Goal: Find specific page/section

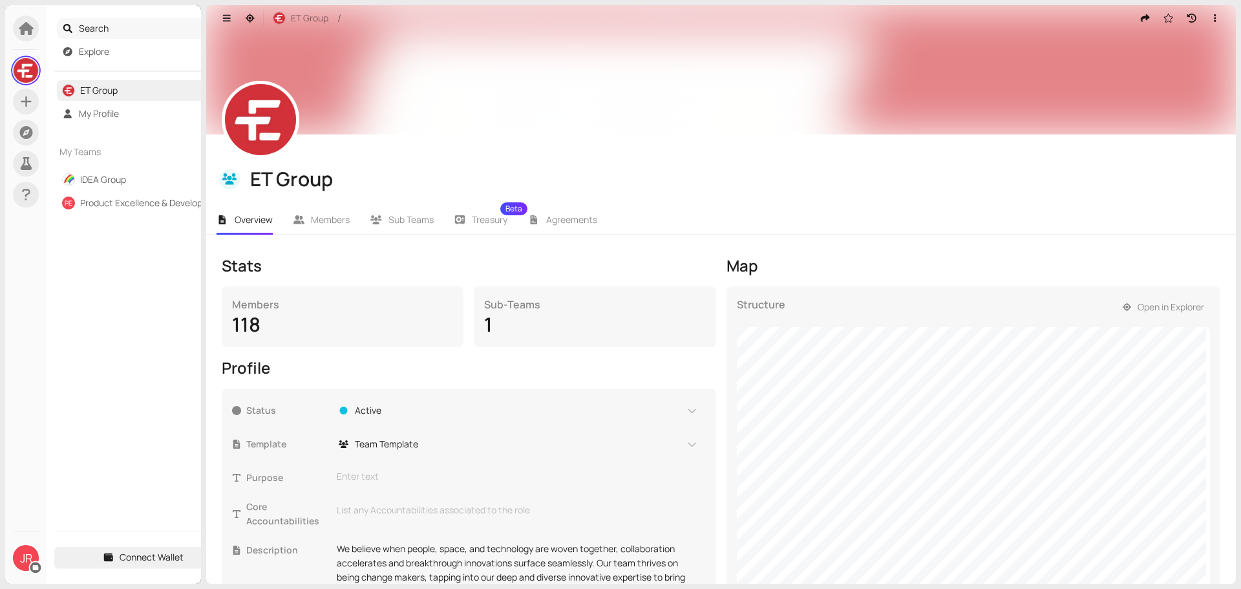
click at [88, 28] on span "Search" at bounding box center [152, 28] width 146 height 21
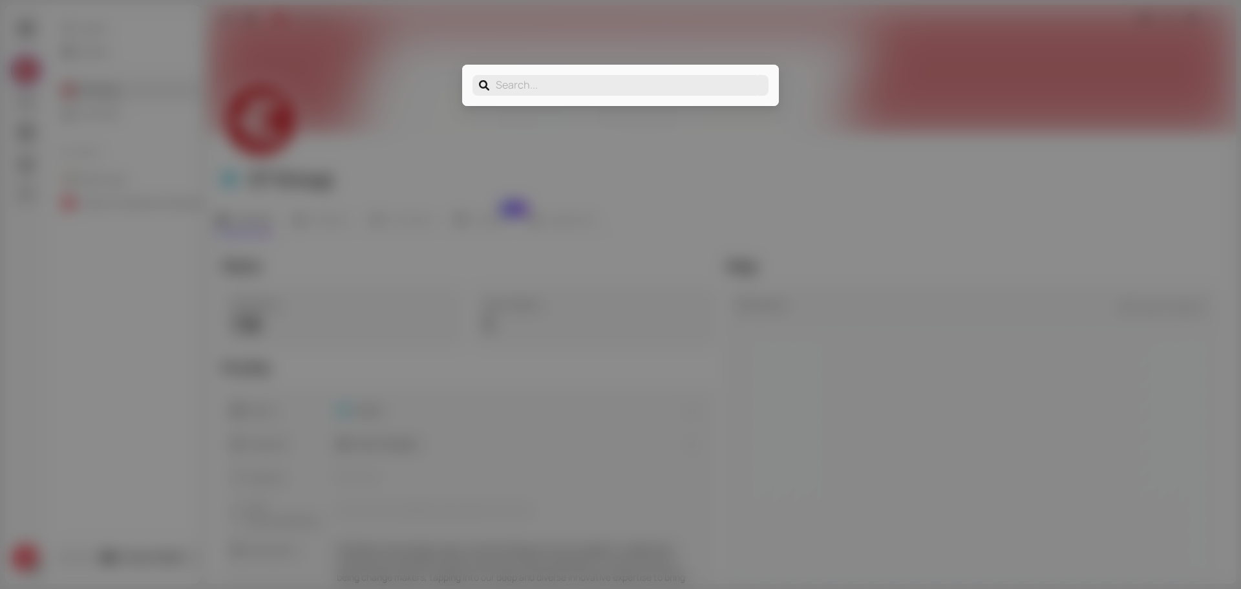
type input "m"
type input "ma"
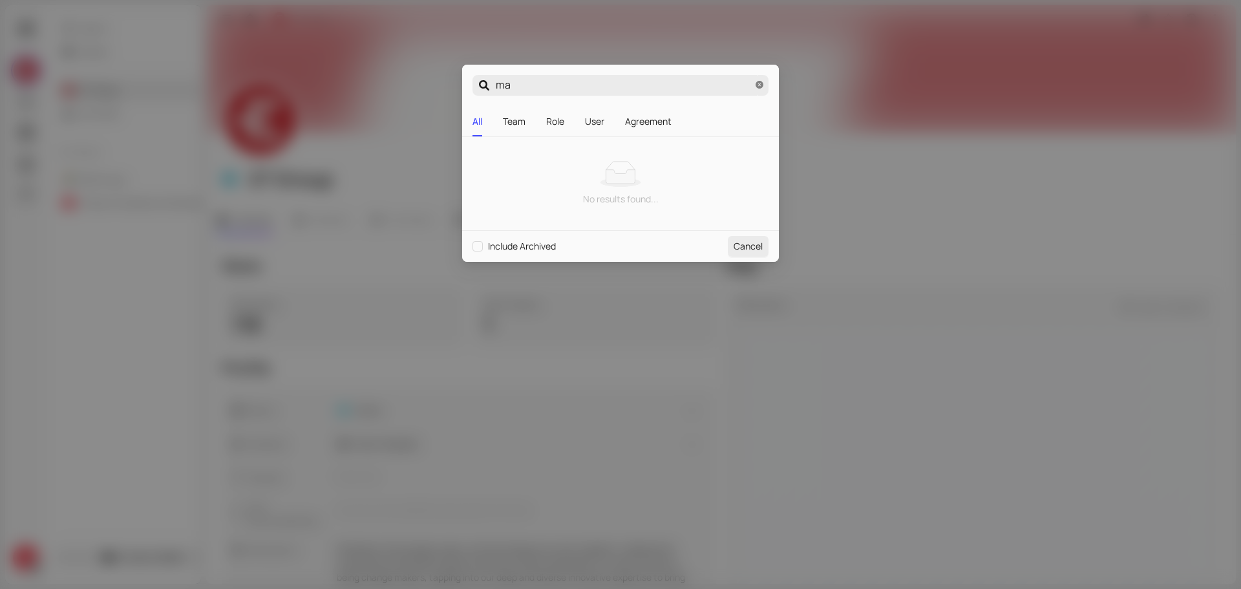
type input "mar"
type input "marc"
type input "marco"
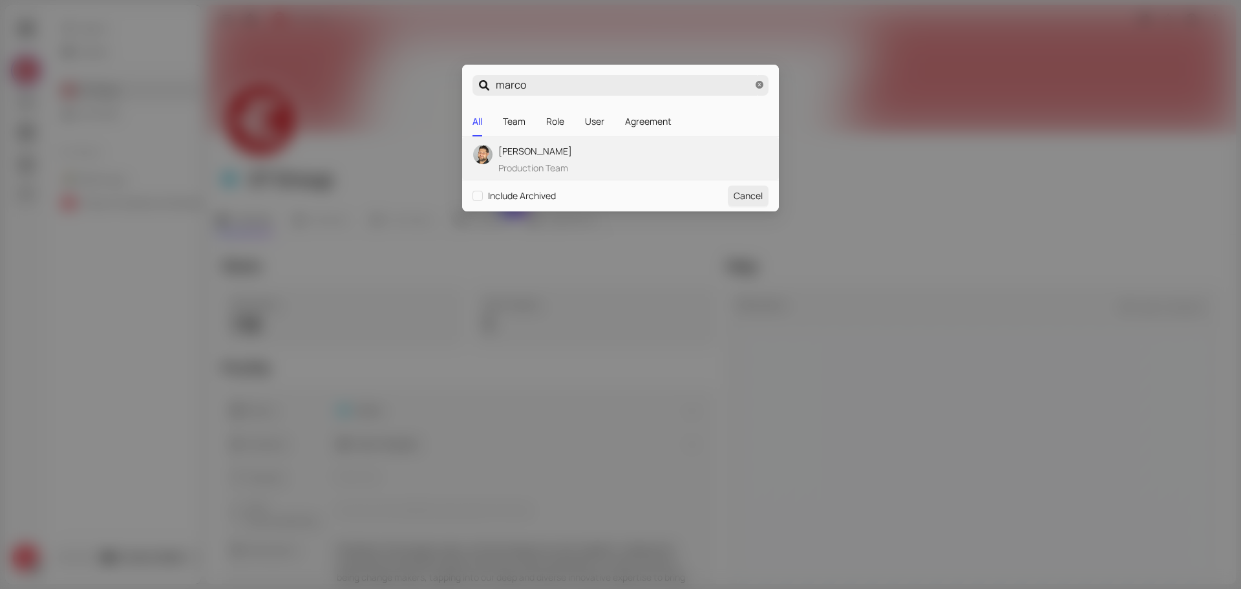
click at [560, 160] on div "[PERSON_NAME] Production Team" at bounding box center [535, 159] width 74 height 31
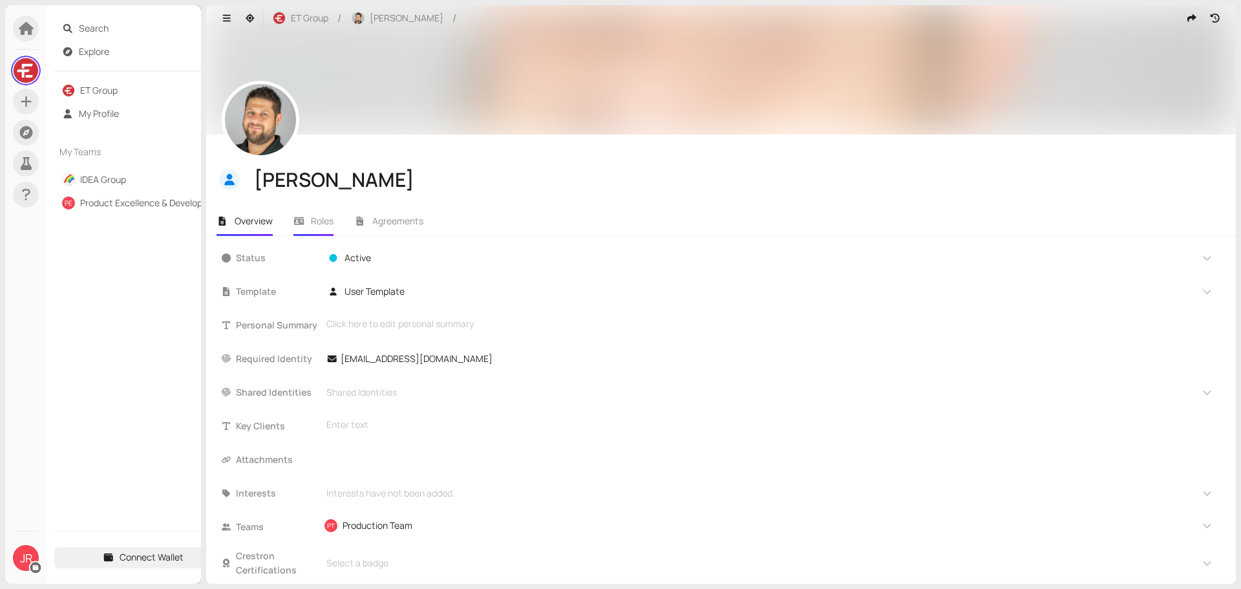
click at [315, 224] on span "Roles" at bounding box center [322, 221] width 23 height 12
